Goal: Information Seeking & Learning: Learn about a topic

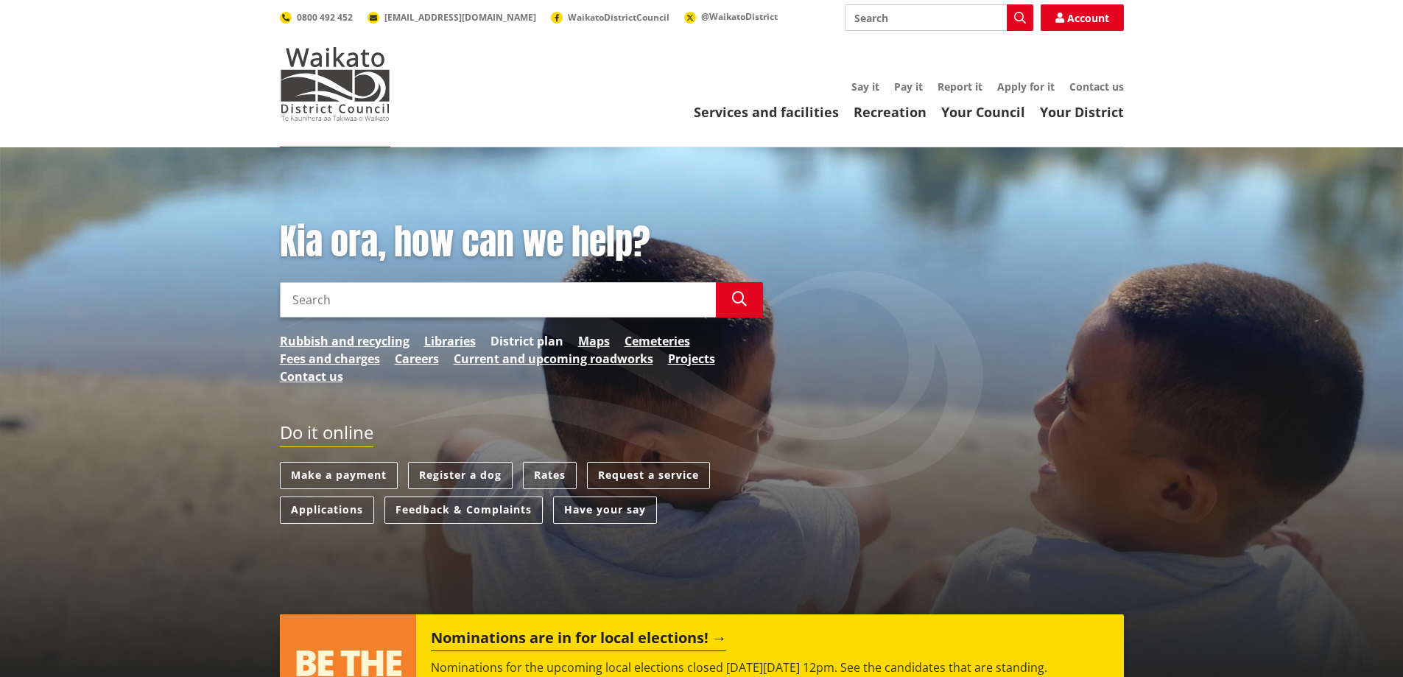
click at [525, 343] on link "District plan" at bounding box center [527, 341] width 73 height 18
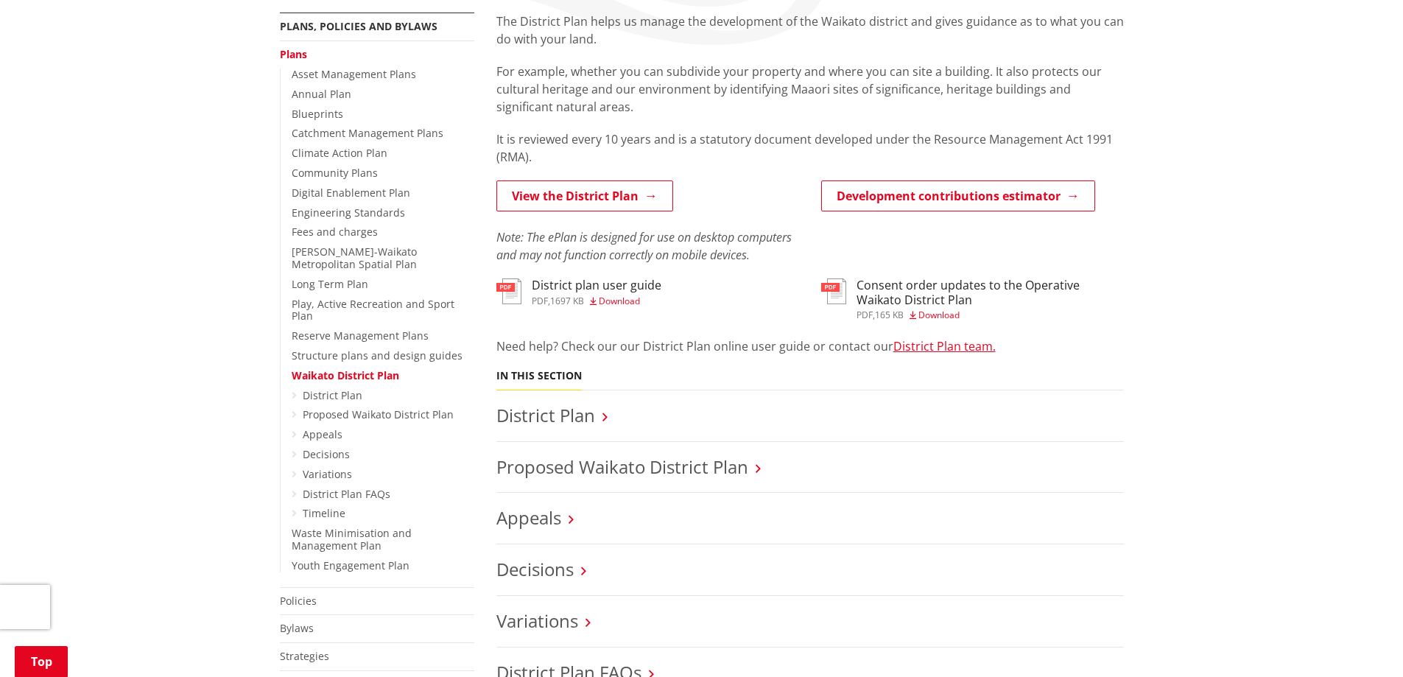
scroll to position [284, 0]
click at [355, 408] on link "Proposed Waikato District Plan" at bounding box center [378, 415] width 151 height 14
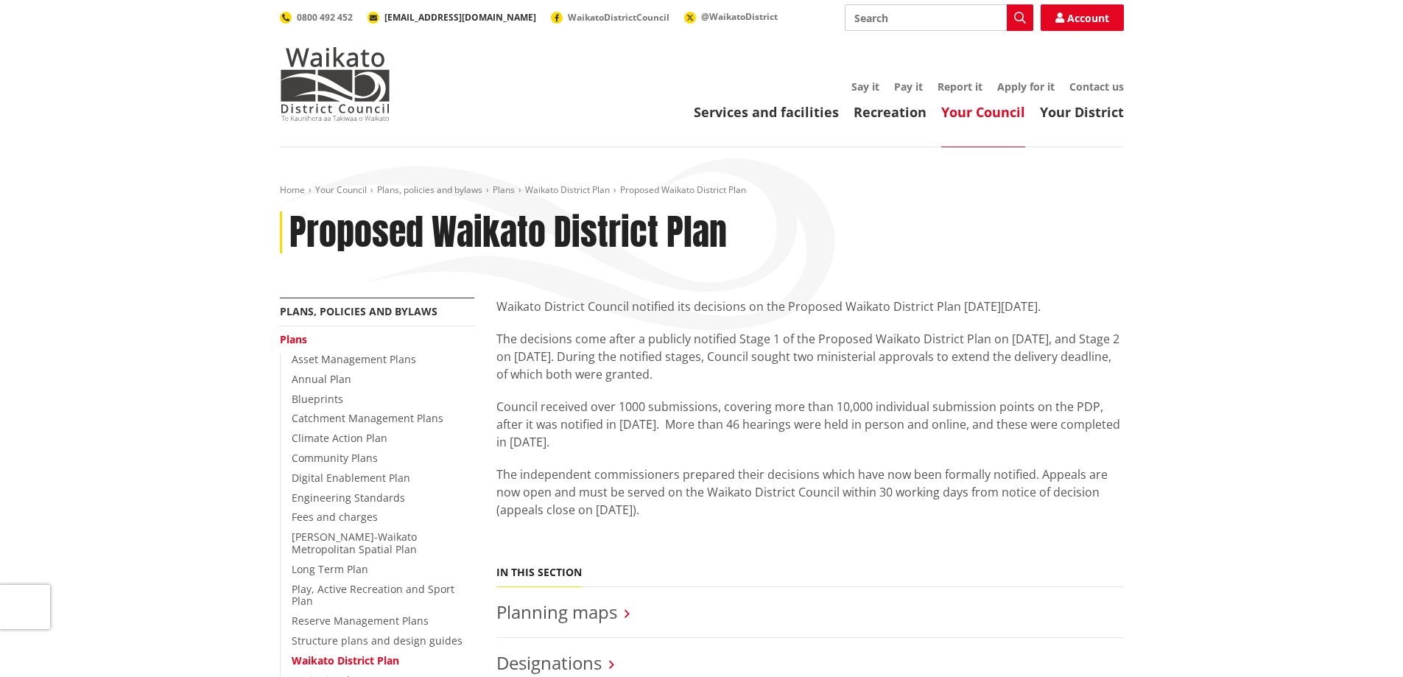
drag, startPoint x: 400, startPoint y: 54, endPoint x: 425, endPoint y: 16, distance: 45.2
click at [426, 15] on div "Toggle search Toggle navigation Services and facilities Recreation Your Council…" at bounding box center [702, 62] width 866 height 116
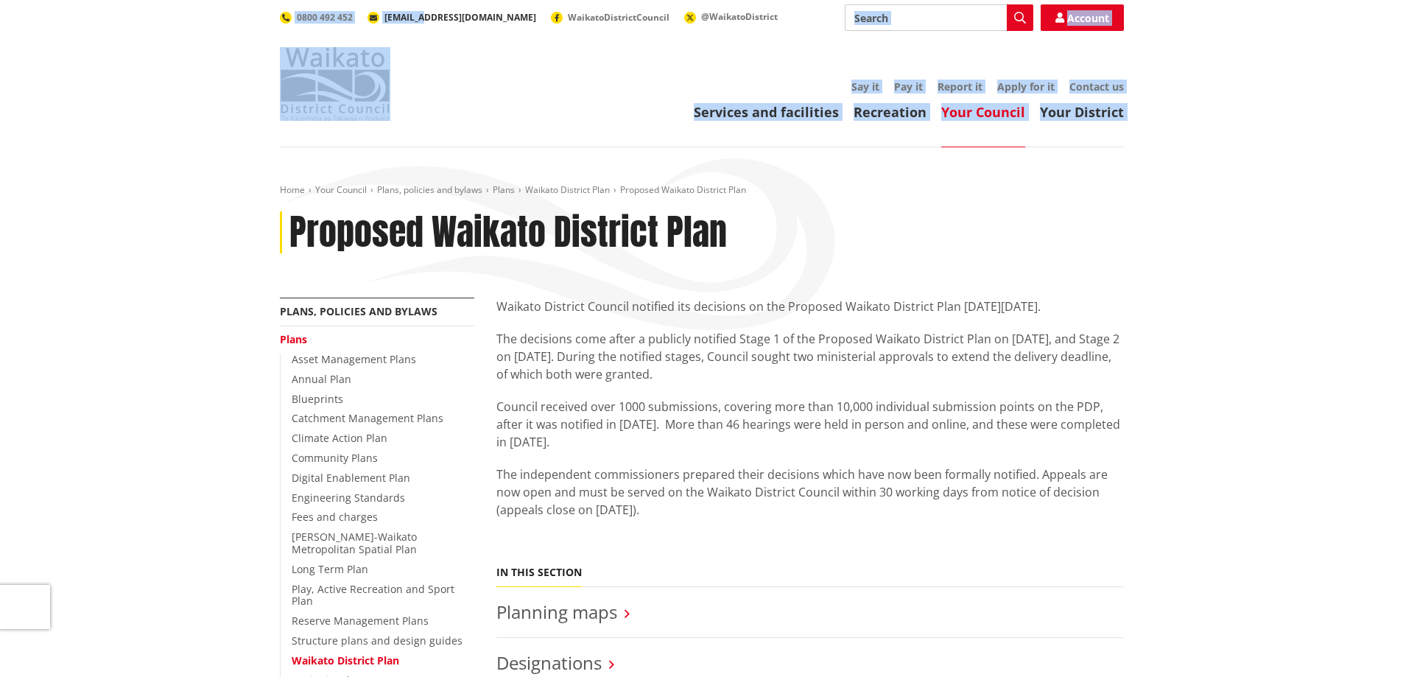
click at [420, 23] on span "[EMAIL_ADDRESS][DOMAIN_NAME]" at bounding box center [461, 17] width 152 height 13
